Goal: Task Accomplishment & Management: Complete application form

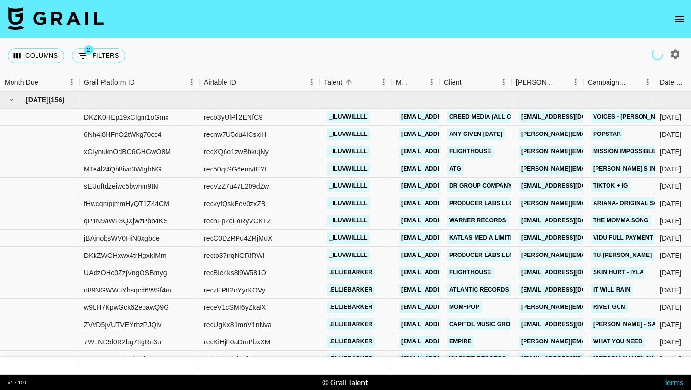
click at [681, 22] on icon "open drawer" at bounding box center [680, 19] width 12 height 12
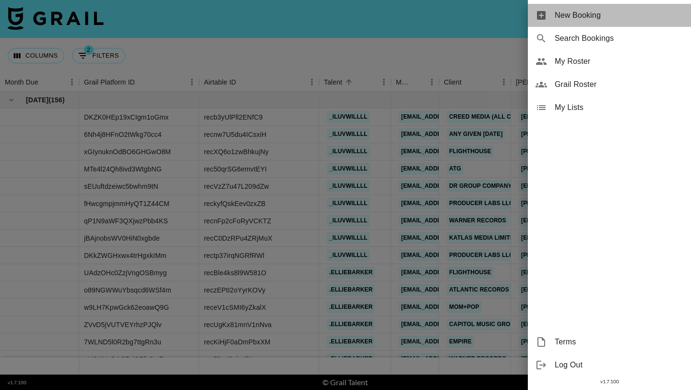
click at [637, 20] on span "New Booking" at bounding box center [619, 16] width 129 height 12
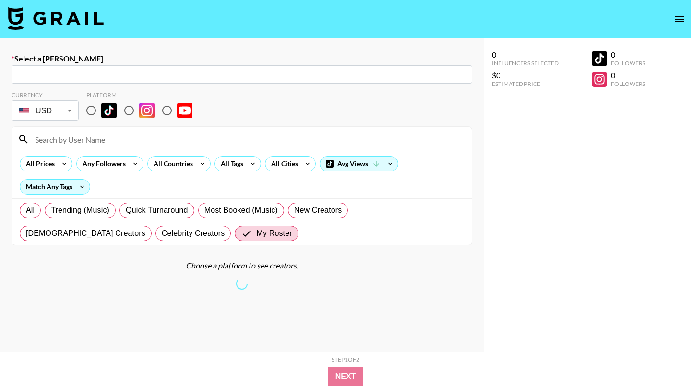
click at [142, 71] on input "text" at bounding box center [241, 74] width 449 height 11
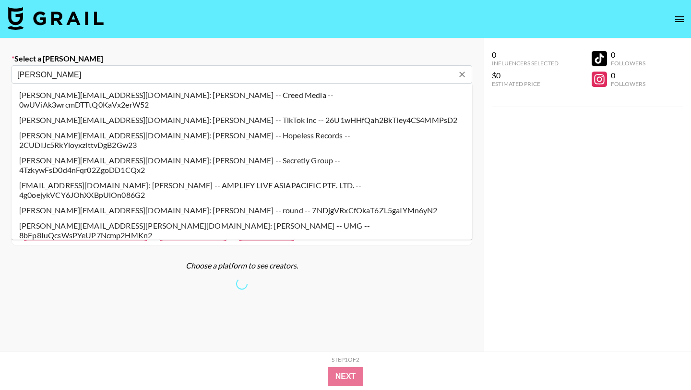
type input "[PERSON_NAME]"
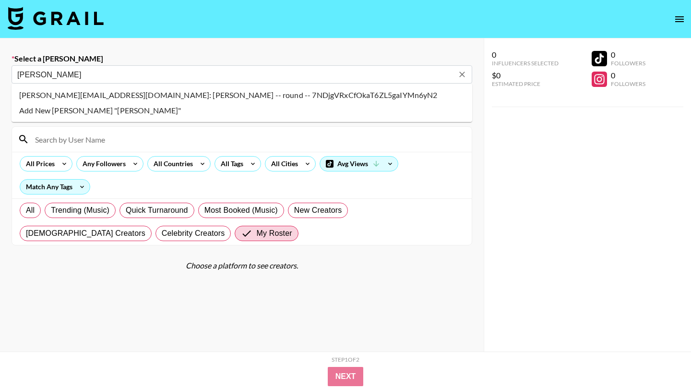
click at [151, 96] on li "[PERSON_NAME][EMAIL_ADDRESS][DOMAIN_NAME]: [PERSON_NAME] -- round -- 7NDjgVRxCf…" at bounding box center [242, 94] width 461 height 15
type input "[PERSON_NAME][EMAIL_ADDRESS][DOMAIN_NAME]: [PERSON_NAME] -- round -- 7NDjgVRxCf…"
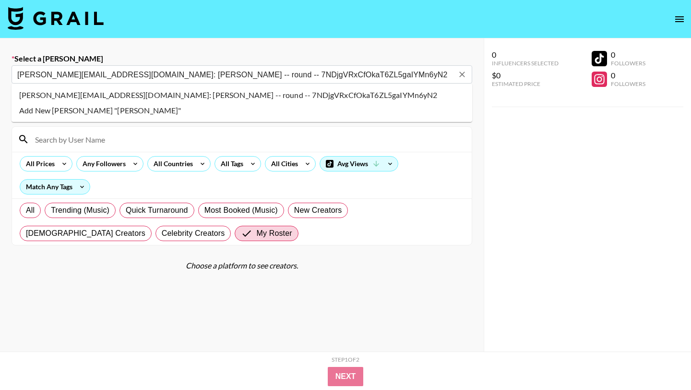
select select "Song"
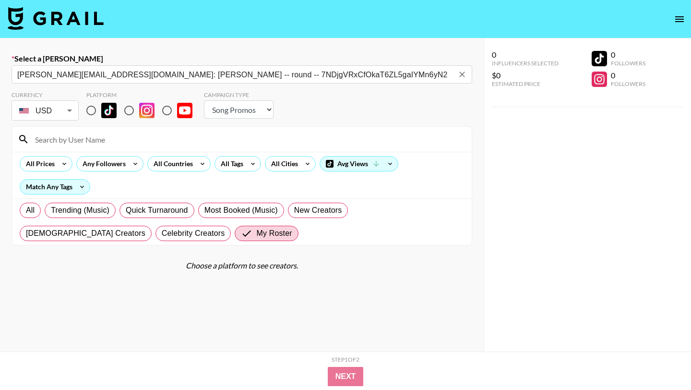
type input "[PERSON_NAME][EMAIL_ADDRESS][DOMAIN_NAME]: [PERSON_NAME] -- round -- 7NDjgVRxCf…"
drag, startPoint x: 90, startPoint y: 112, endPoint x: 100, endPoint y: 137, distance: 26.5
click at [90, 112] on input "radio" at bounding box center [91, 110] width 20 height 20
radio input "true"
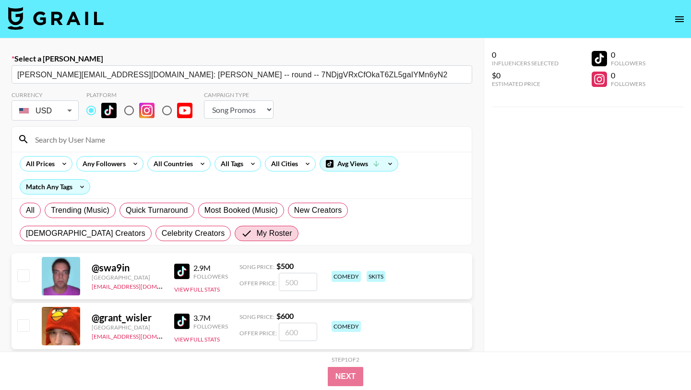
click at [100, 137] on input at bounding box center [247, 138] width 437 height 15
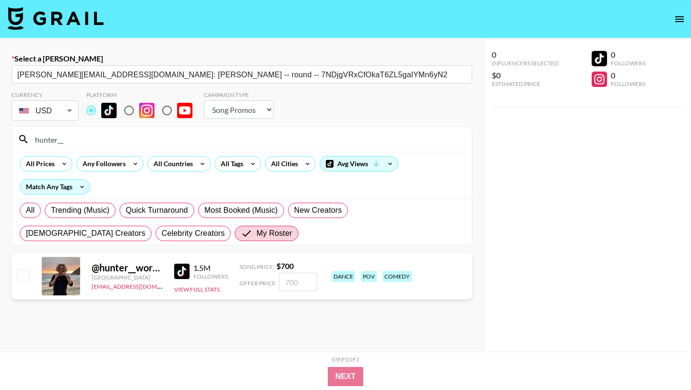
type input "hunter__"
click at [23, 274] on input "checkbox" at bounding box center [23, 275] width 12 height 12
checkbox input "true"
type input "700"
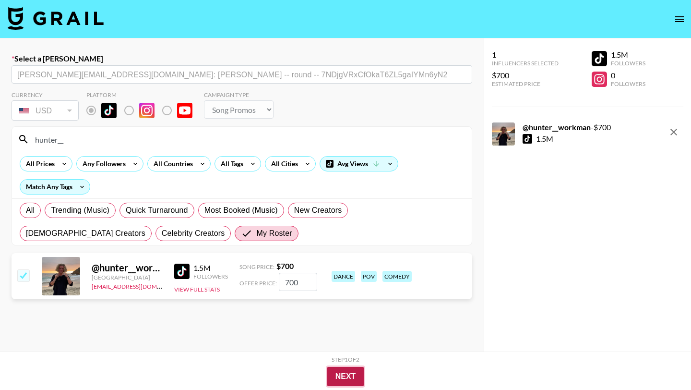
click at [333, 374] on button "Next" at bounding box center [345, 376] width 37 height 19
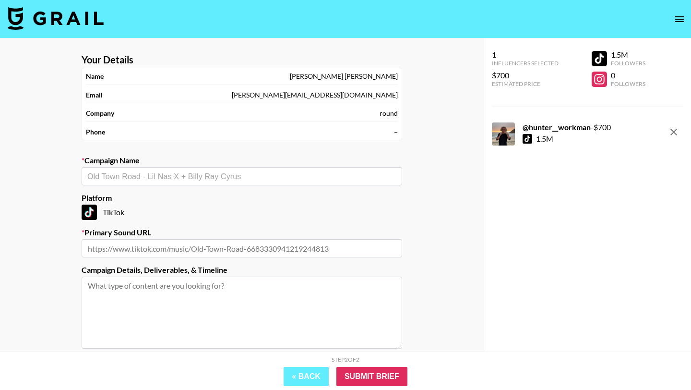
click at [242, 179] on input "text" at bounding box center [241, 176] width 309 height 11
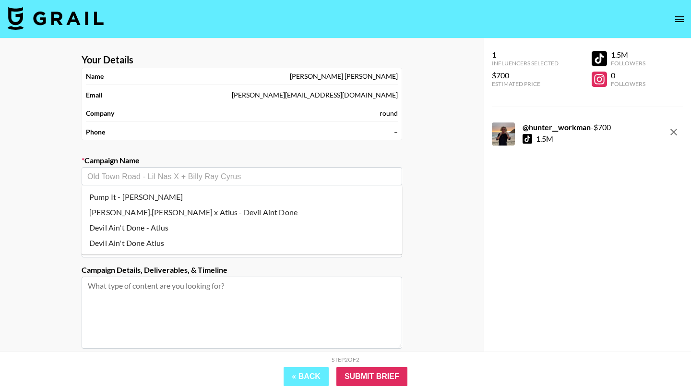
click at [239, 200] on li "Pump It - [PERSON_NAME]" at bounding box center [242, 196] width 320 height 15
type input "Pump It - [PERSON_NAME]"
type input "[URL][DOMAIN_NAME]"
type textarea "TikTok -- TikTok --"
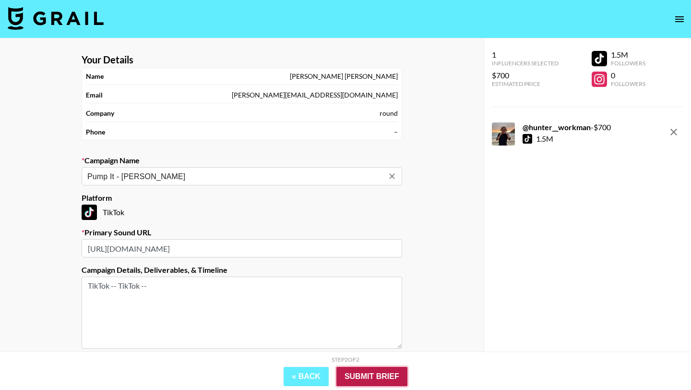
click at [369, 379] on input "Submit Brief" at bounding box center [371, 376] width 71 height 19
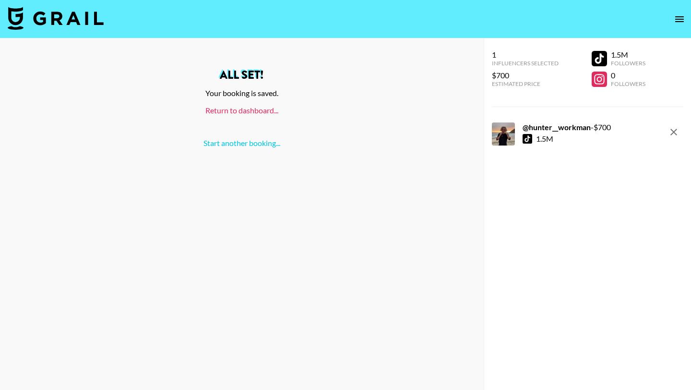
click at [249, 112] on link "Return to dashboard..." at bounding box center [241, 110] width 73 height 9
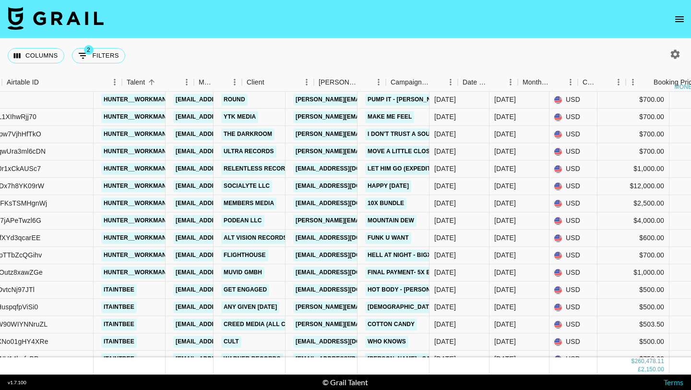
scroll to position [7686, 242]
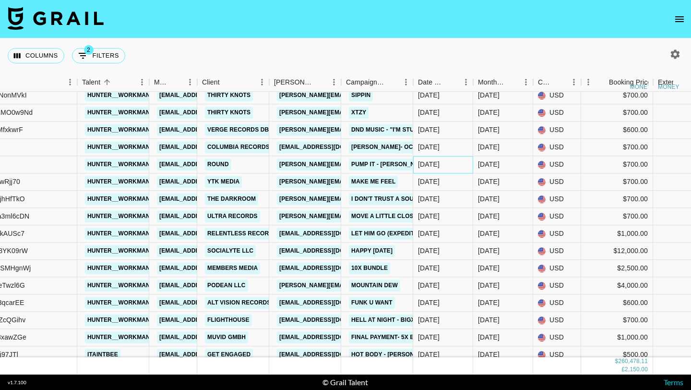
click at [437, 165] on div "[DATE]" at bounding box center [429, 165] width 22 height 10
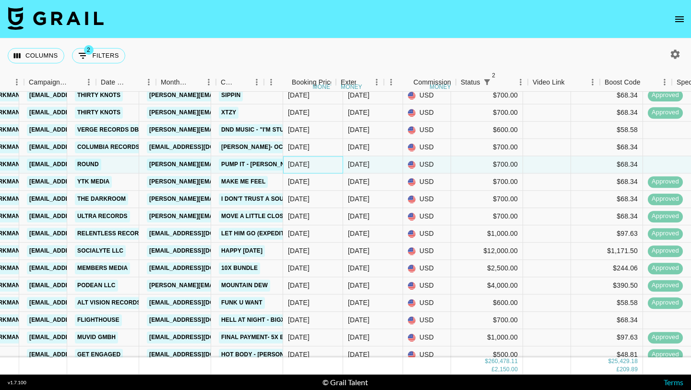
scroll to position [7621, 725]
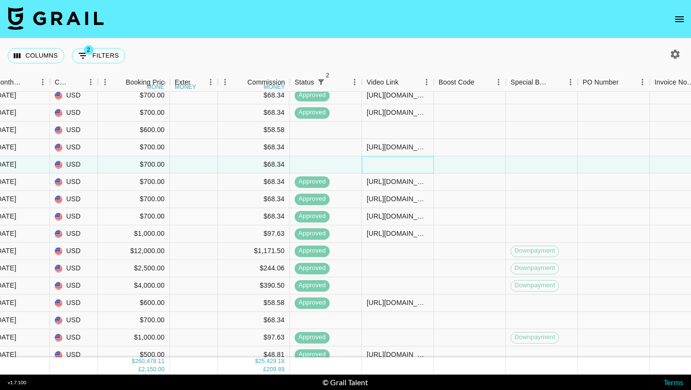
click at [399, 166] on div at bounding box center [398, 164] width 72 height 17
type input "https://www.tiktok.com/@hunter__workman/video/7544465700300000526?_r=1&_t=ZT-8z…"
click at [475, 169] on div at bounding box center [470, 164] width 72 height 17
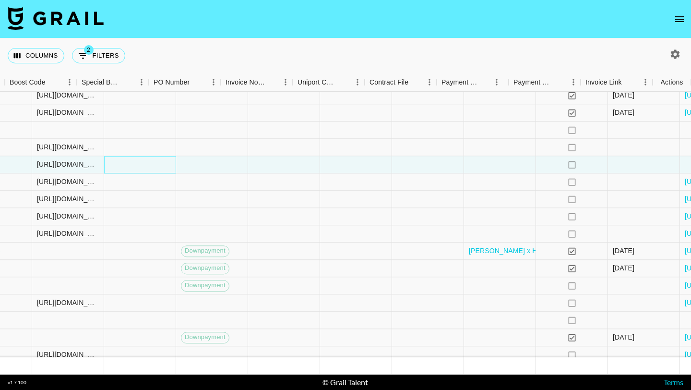
scroll to position [7621, 1154]
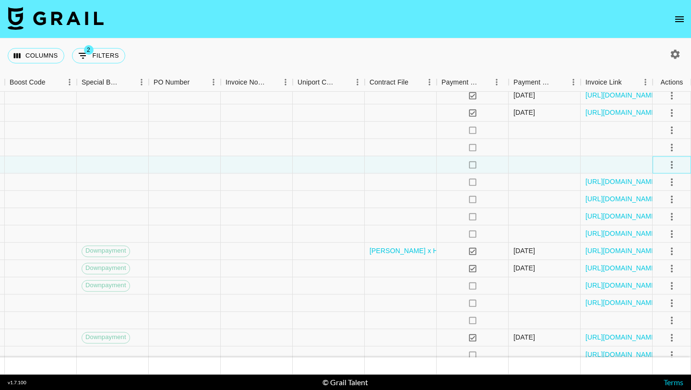
click at [681, 164] on div at bounding box center [671, 164] width 38 height 17
click at [673, 164] on icon "select merge strategy" at bounding box center [672, 165] width 12 height 12
click at [679, 256] on li "Approve" at bounding box center [659, 254] width 62 height 17
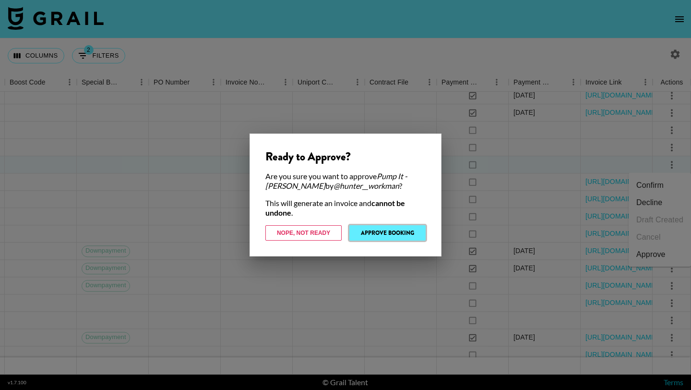
click at [396, 233] on button "Approve Booking" at bounding box center [387, 232] width 76 height 15
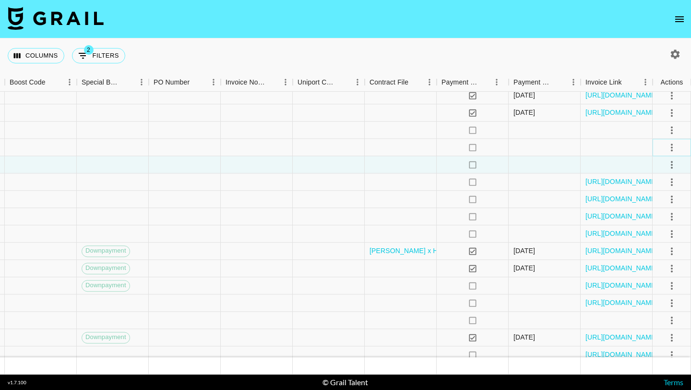
click at [671, 147] on icon "select merge strategy" at bounding box center [672, 147] width 2 height 8
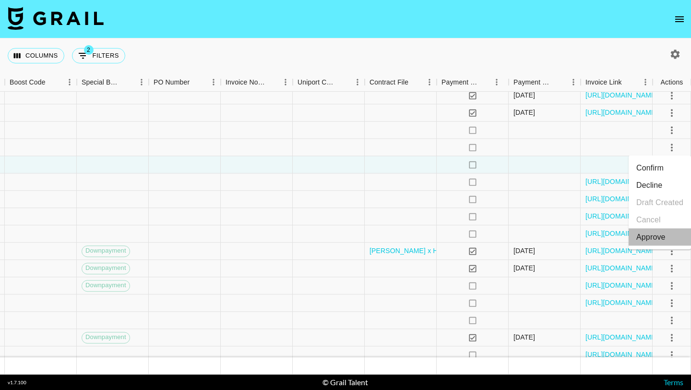
click at [656, 236] on div "Approve" at bounding box center [650, 237] width 29 height 12
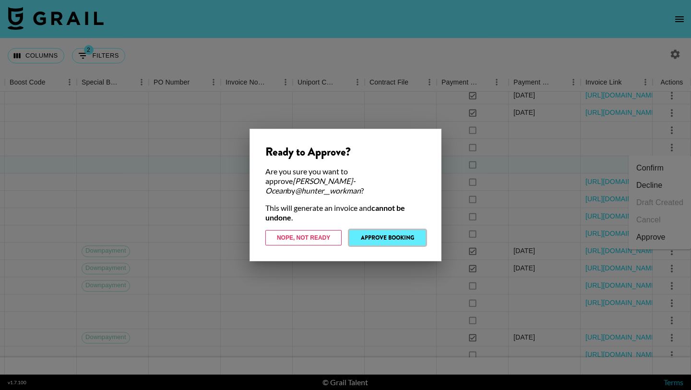
click at [377, 236] on button "Approve Booking" at bounding box center [387, 237] width 76 height 15
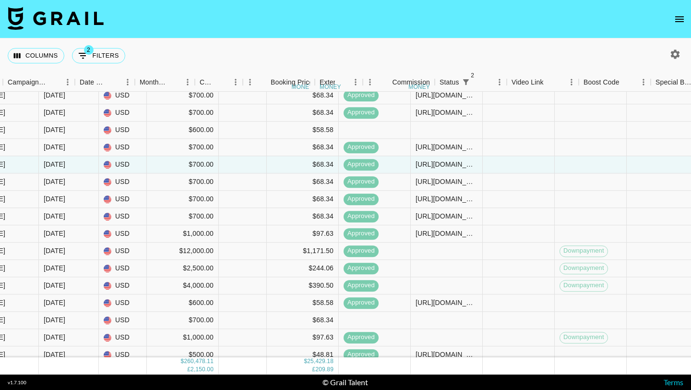
scroll to position [7621, 580]
